Goal: Communication & Community: Connect with others

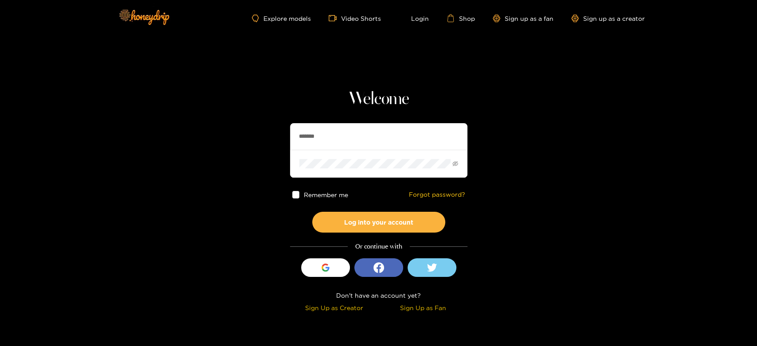
click at [280, 143] on section "Welcome ******* Remember me Forgot password? Log into your account Or continue …" at bounding box center [378, 157] width 757 height 315
type input "**********"
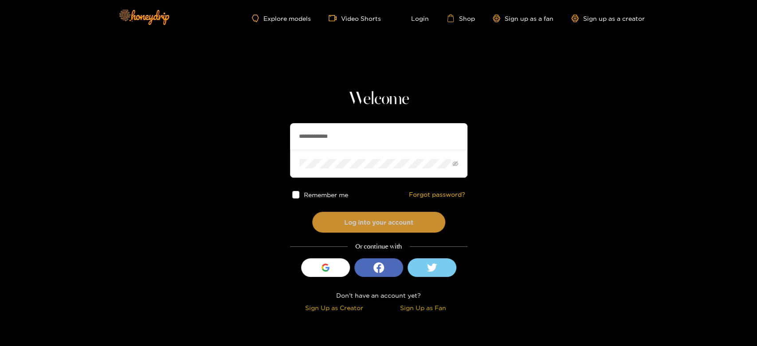
drag, startPoint x: 361, startPoint y: 206, endPoint x: 342, endPoint y: 221, distance: 24.7
click at [355, 211] on div "Remember me Forgot password?" at bounding box center [378, 195] width 177 height 34
click at [342, 221] on button "Log into your account" at bounding box center [378, 222] width 133 height 21
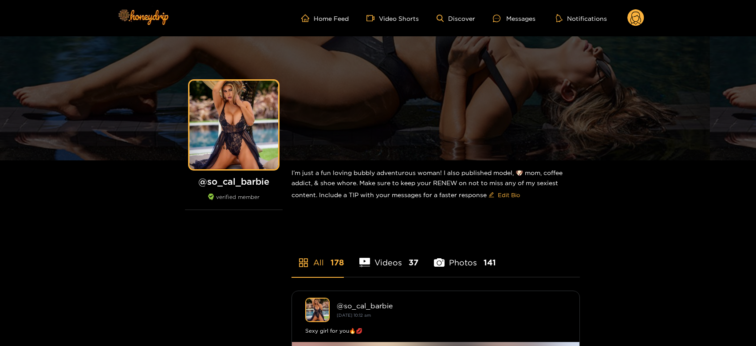
click at [561, 250] on ul "All 178 Videos 37 Photos 141" at bounding box center [435, 252] width 288 height 49
click at [516, 10] on ul "Home Feed Video Shorts Discover Messages Notifications" at bounding box center [472, 18] width 343 height 18
click at [516, 14] on div "Messages" at bounding box center [514, 18] width 43 height 10
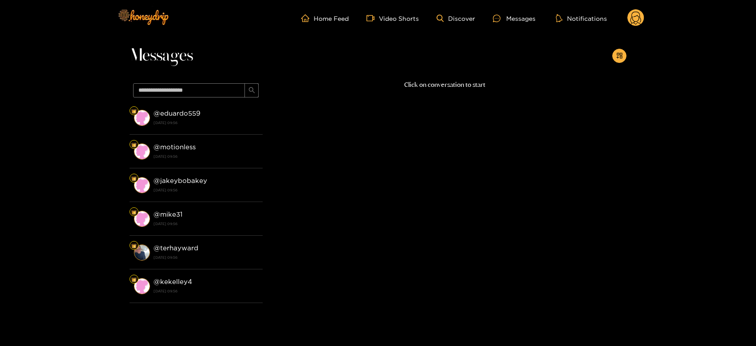
click at [232, 129] on li "@ eduardo559 3 October 2025 09:56" at bounding box center [196, 118] width 133 height 34
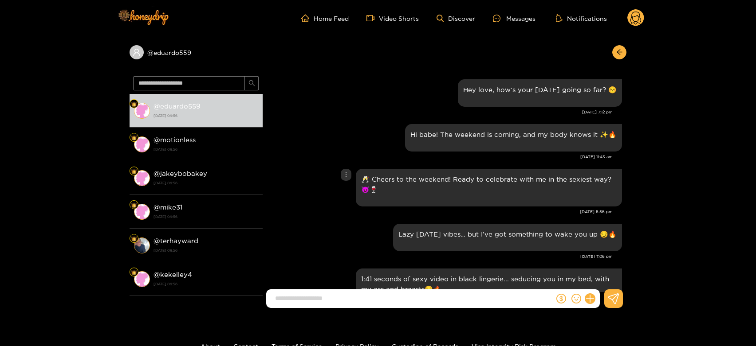
scroll to position [1227, 0]
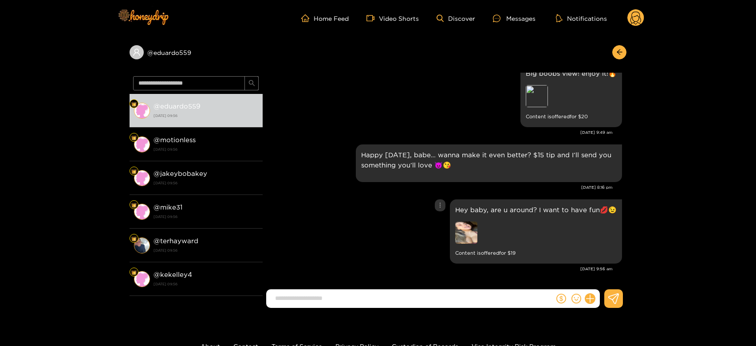
click at [473, 229] on img at bounding box center [466, 233] width 22 height 22
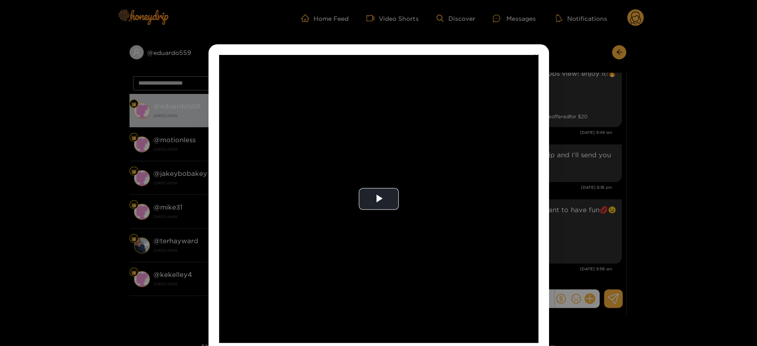
click at [473, 229] on video "Video Player" at bounding box center [378, 199] width 319 height 288
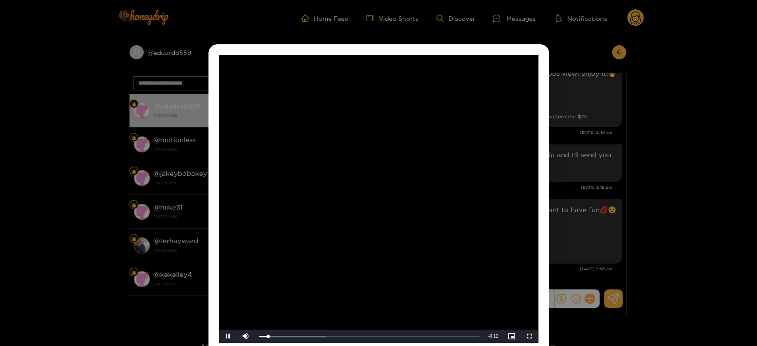
click at [473, 229] on video "Video Player" at bounding box center [378, 199] width 319 height 288
click at [612, 209] on div "**********" at bounding box center [378, 173] width 757 height 346
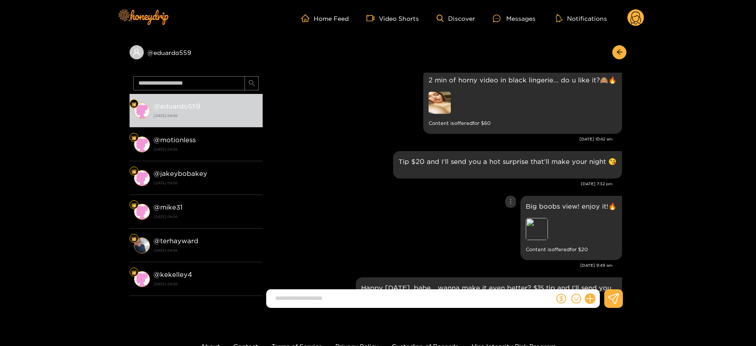
scroll to position [1079, 0]
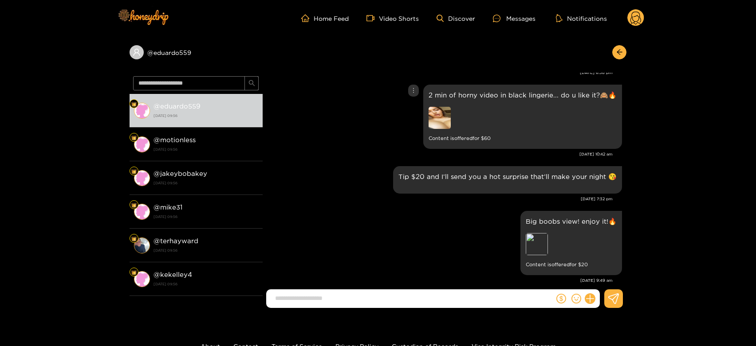
click at [446, 118] on img at bounding box center [440, 118] width 22 height 22
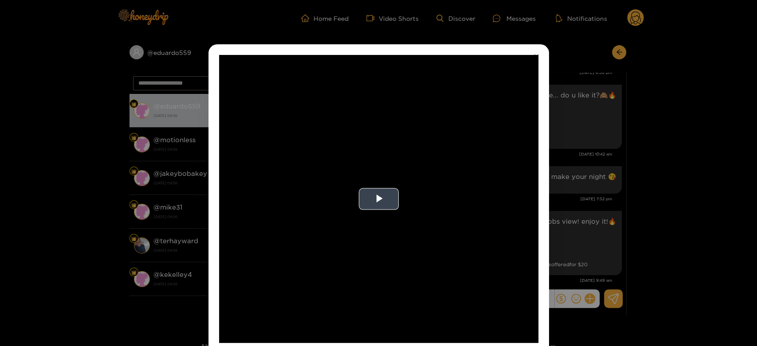
click at [498, 134] on video "Video Player" at bounding box center [378, 199] width 319 height 288
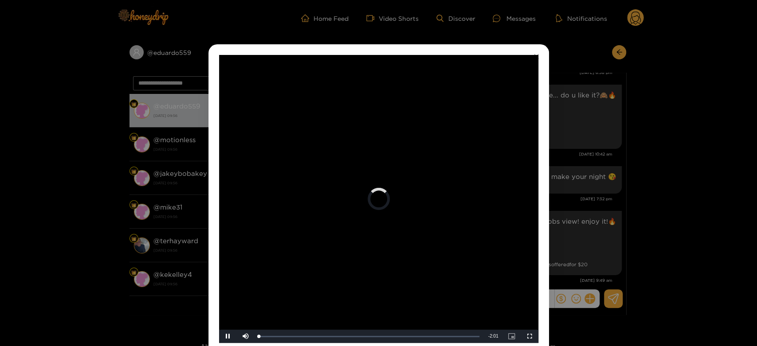
click at [499, 134] on video "Video Player" at bounding box center [378, 199] width 319 height 288
click at [617, 147] on div "**********" at bounding box center [378, 173] width 757 height 346
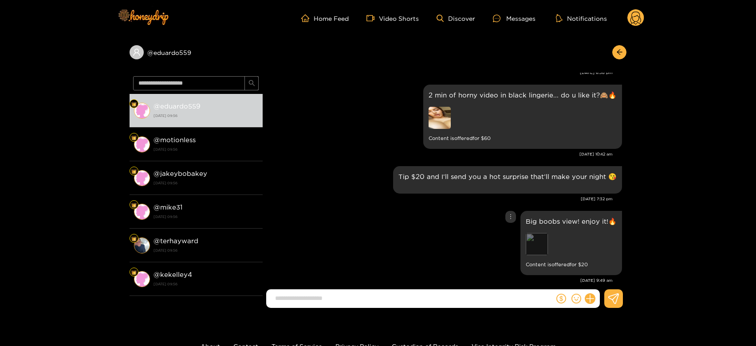
click at [534, 245] on div "Preview" at bounding box center [537, 244] width 22 height 22
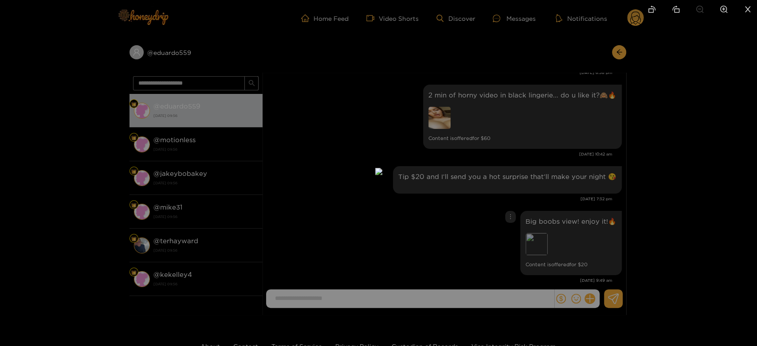
click at [569, 180] on div at bounding box center [378, 173] width 757 height 346
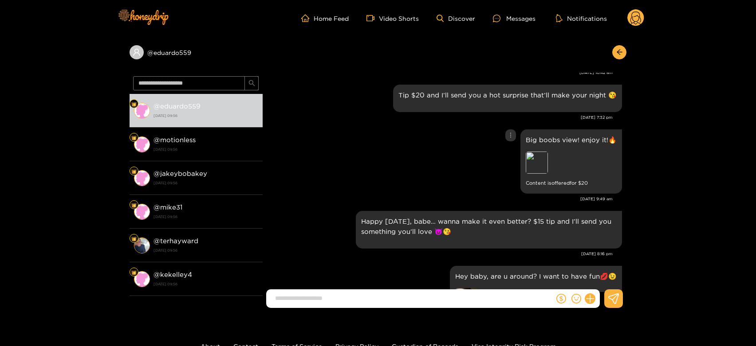
scroll to position [1227, 0]
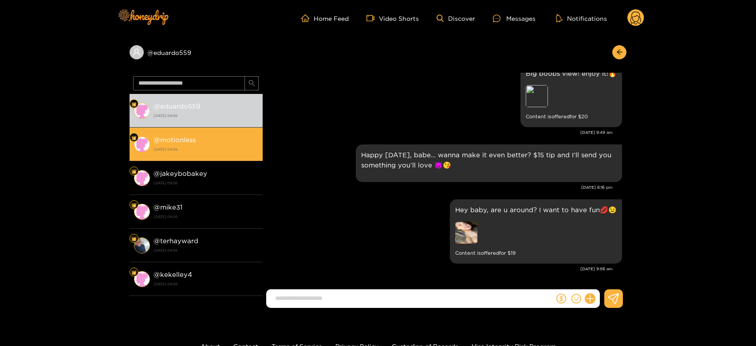
drag, startPoint x: 216, startPoint y: 139, endPoint x: 214, endPoint y: 151, distance: 12.1
click at [213, 140] on div "@ motionless 3 October 2025 09:56" at bounding box center [206, 144] width 105 height 20
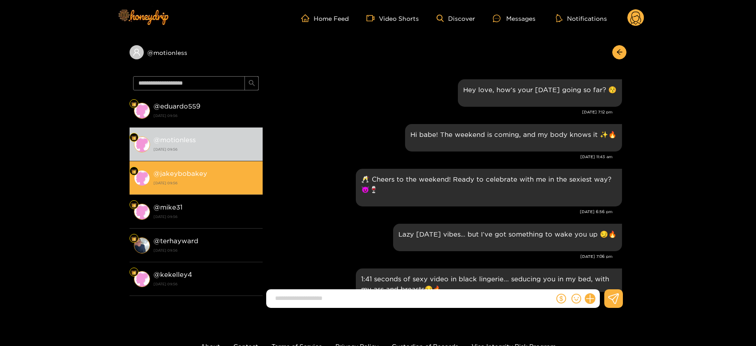
scroll to position [1227, 0]
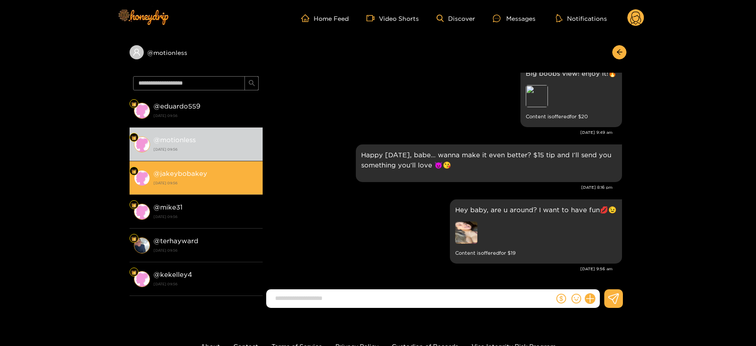
click at [206, 167] on li "@ jakeybobakey 3 October 2025 09:56" at bounding box center [196, 178] width 133 height 34
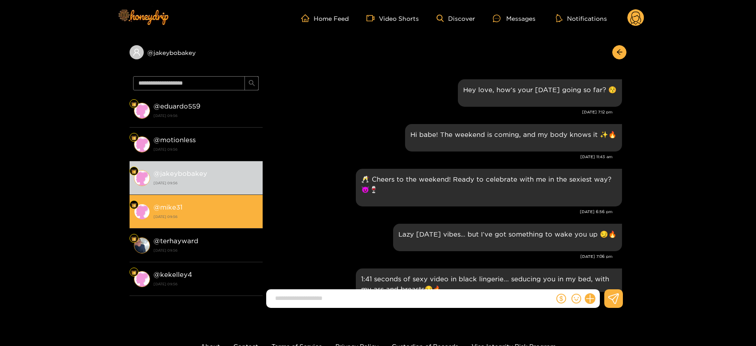
scroll to position [1227, 0]
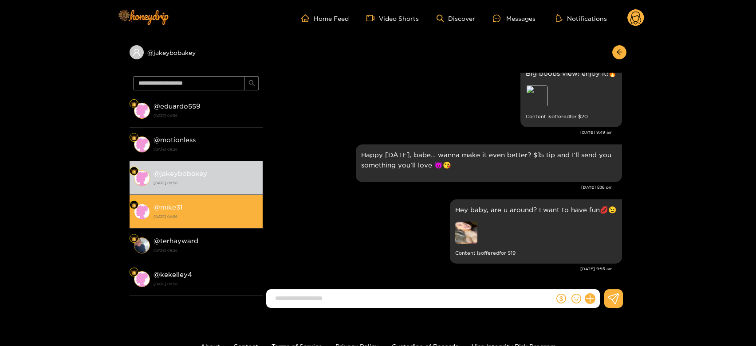
click at [204, 211] on div "@ mike31 3 October 2025 09:56" at bounding box center [206, 212] width 105 height 20
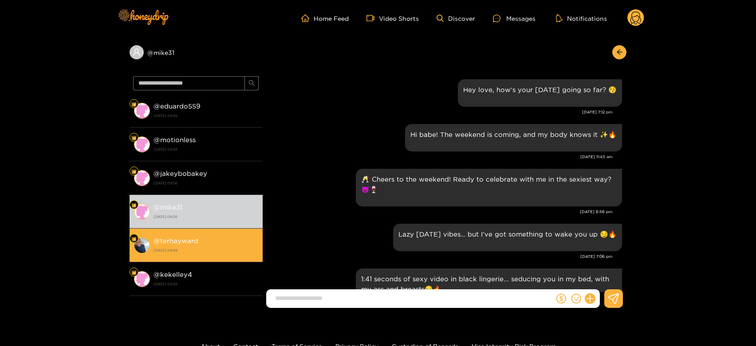
click at [202, 240] on div "@ terhayward 3 October 2025 09:56" at bounding box center [206, 246] width 105 height 20
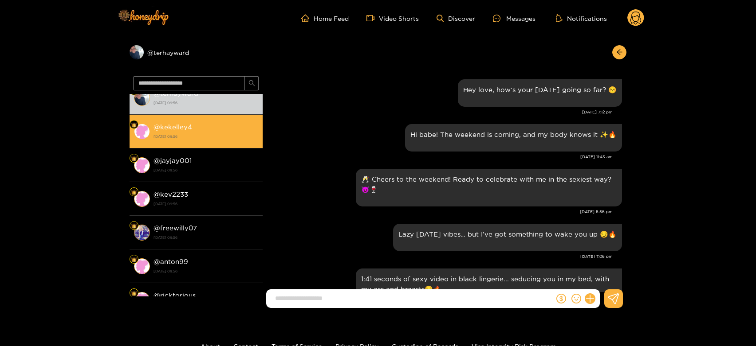
scroll to position [1227, 0]
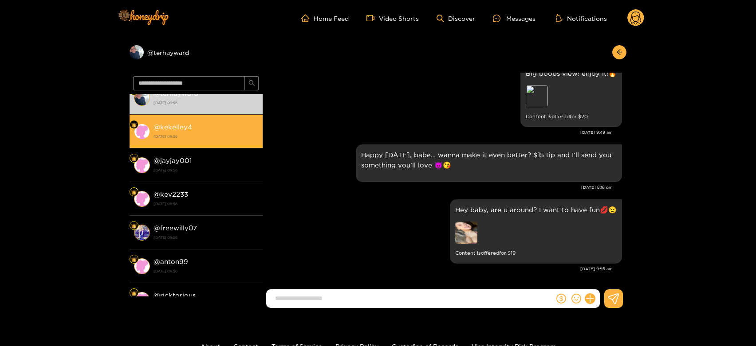
click at [220, 120] on li "@ kekelley4 3 October 2025 09:56" at bounding box center [196, 132] width 133 height 34
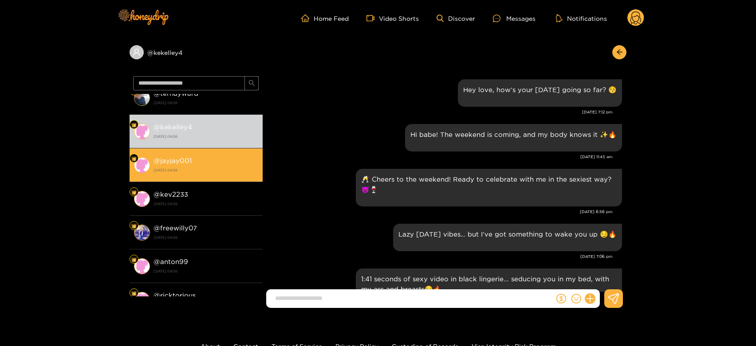
click at [204, 155] on div "@ jayjay001 3 October 2025 09:56" at bounding box center [206, 165] width 105 height 20
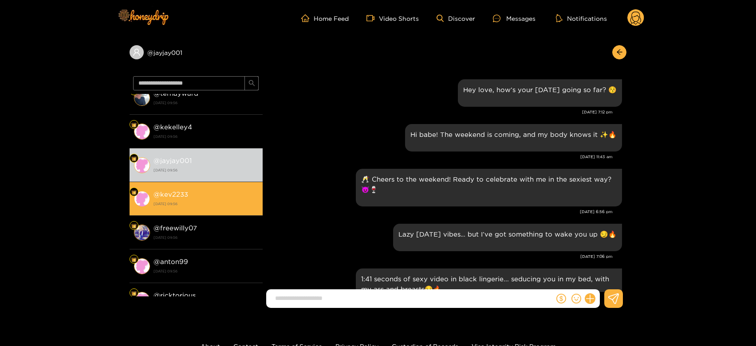
scroll to position [1227, 0]
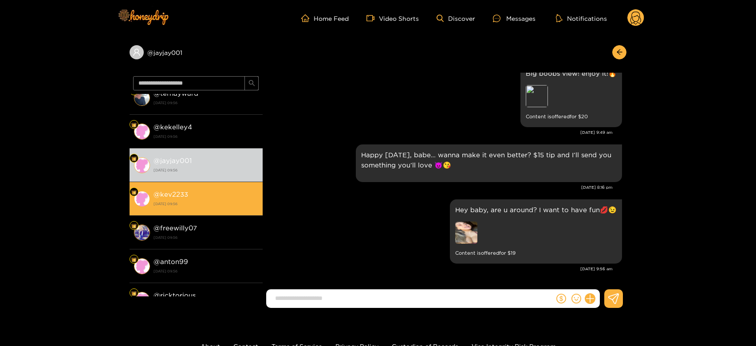
click at [200, 190] on div "@ kev2233 3 October 2025 09:56" at bounding box center [206, 199] width 105 height 20
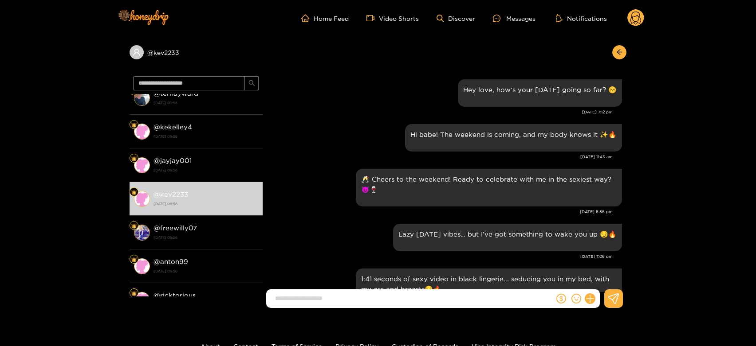
scroll to position [1227, 0]
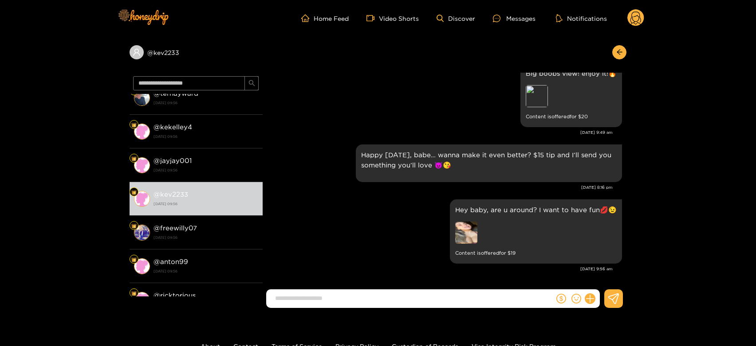
click at [636, 12] on circle at bounding box center [635, 17] width 17 height 17
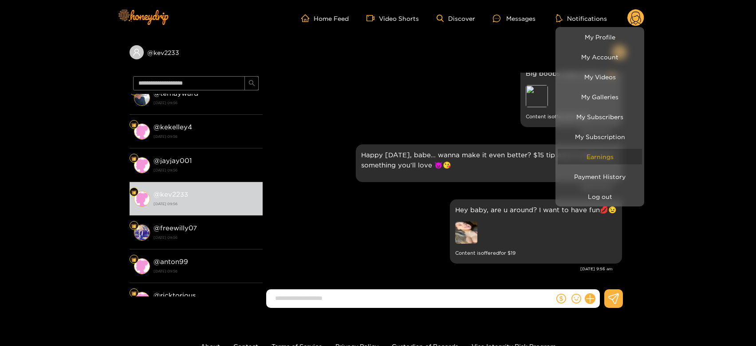
click at [629, 153] on link "Earnings" at bounding box center [600, 157] width 84 height 16
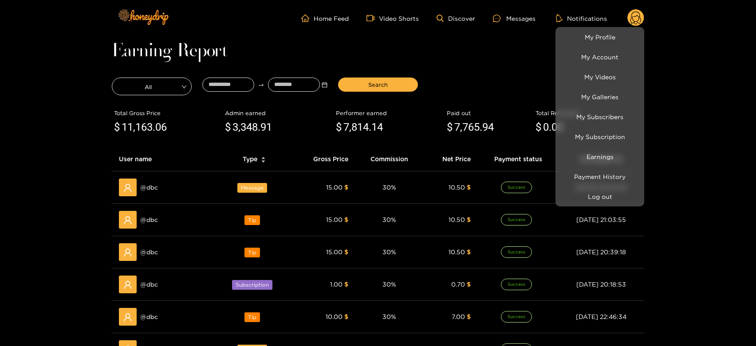
click at [154, 184] on div at bounding box center [378, 173] width 756 height 346
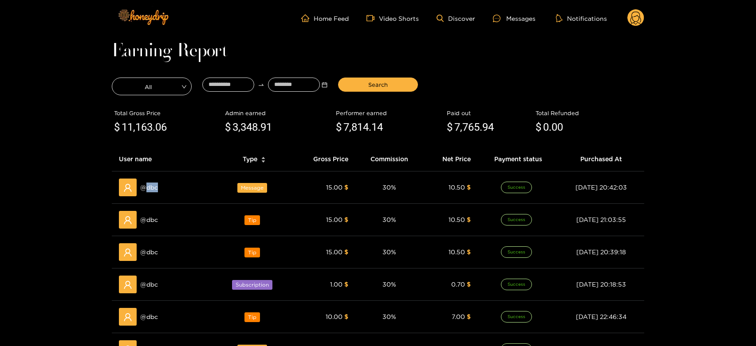
click at [154, 184] on span "@ dbc" at bounding box center [149, 188] width 18 height 10
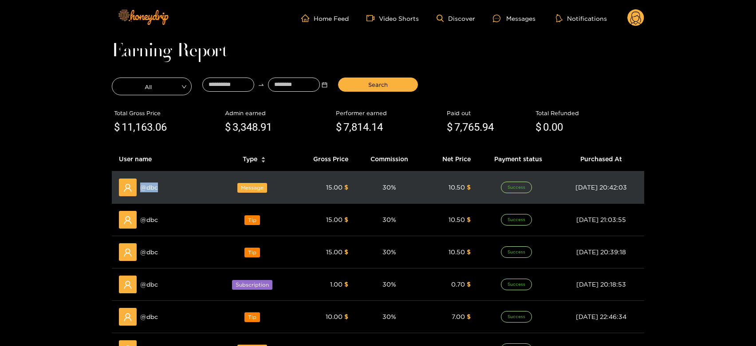
click at [149, 189] on span "@ dbc" at bounding box center [149, 188] width 18 height 10
click at [153, 189] on span "@ dbc" at bounding box center [149, 188] width 18 height 10
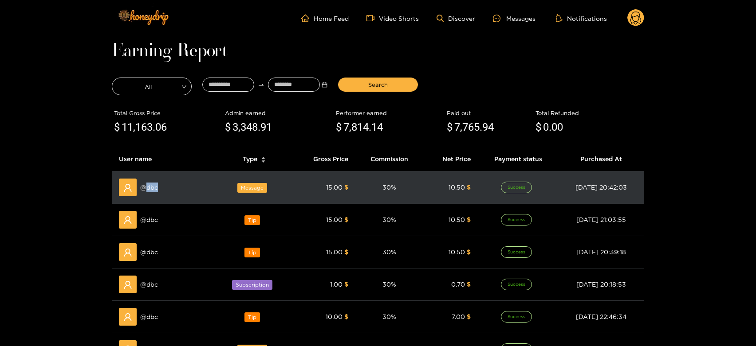
click at [153, 189] on span "@ dbc" at bounding box center [149, 188] width 18 height 10
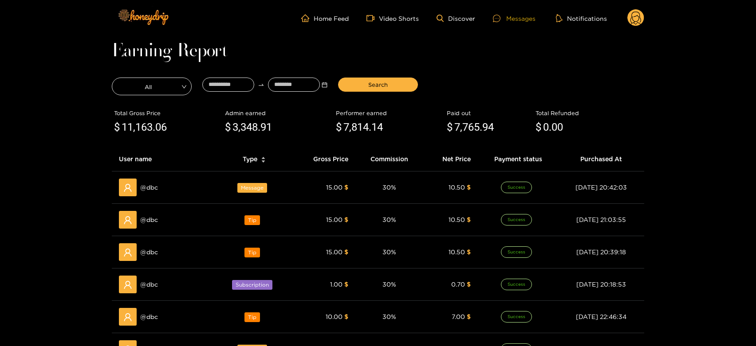
click at [513, 17] on div "Messages" at bounding box center [514, 18] width 43 height 10
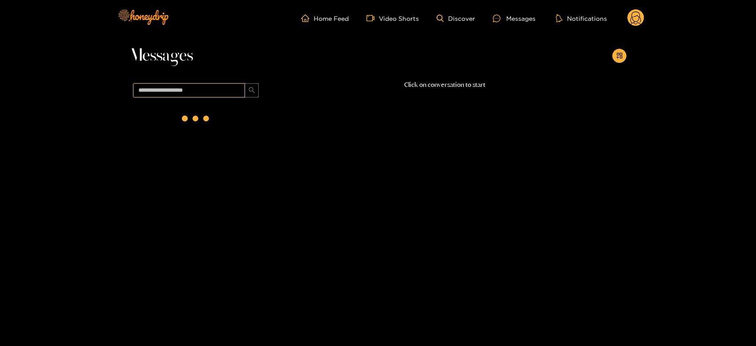
click at [224, 97] on input "text" at bounding box center [189, 90] width 112 height 14
paste input "***"
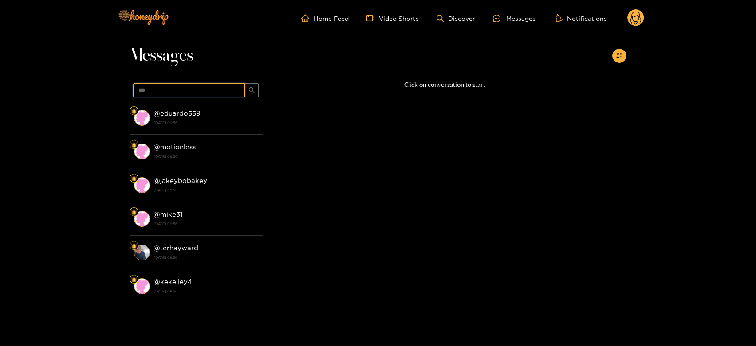
type input "***"
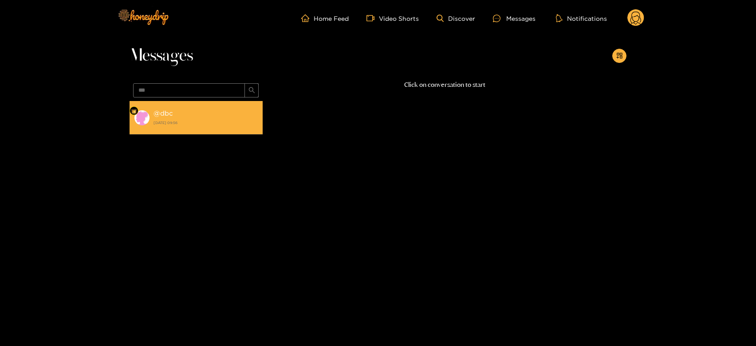
click at [231, 106] on li "@ dbc 3 October 2025 09:56" at bounding box center [196, 118] width 133 height 34
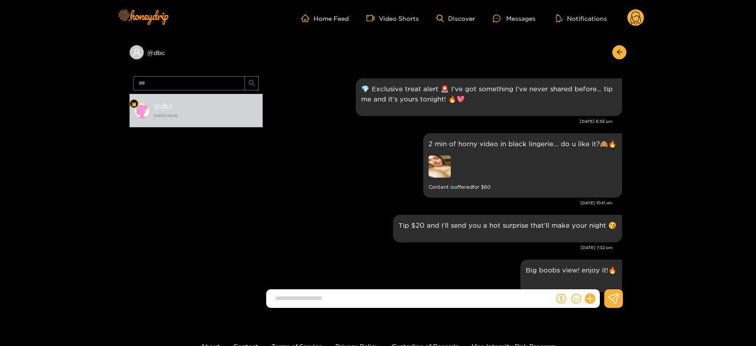
scroll to position [980, 0]
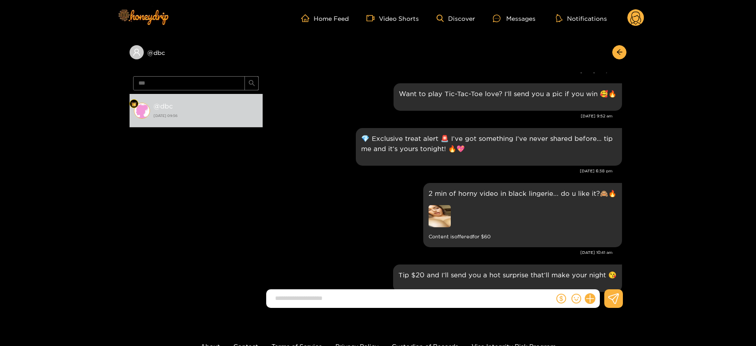
click at [636, 17] on circle at bounding box center [635, 17] width 17 height 17
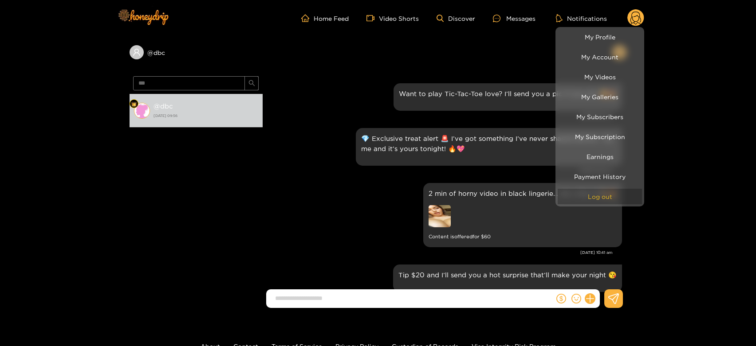
click at [604, 190] on button "Log out" at bounding box center [600, 197] width 84 height 16
